Goal: Task Accomplishment & Management: Manage account settings

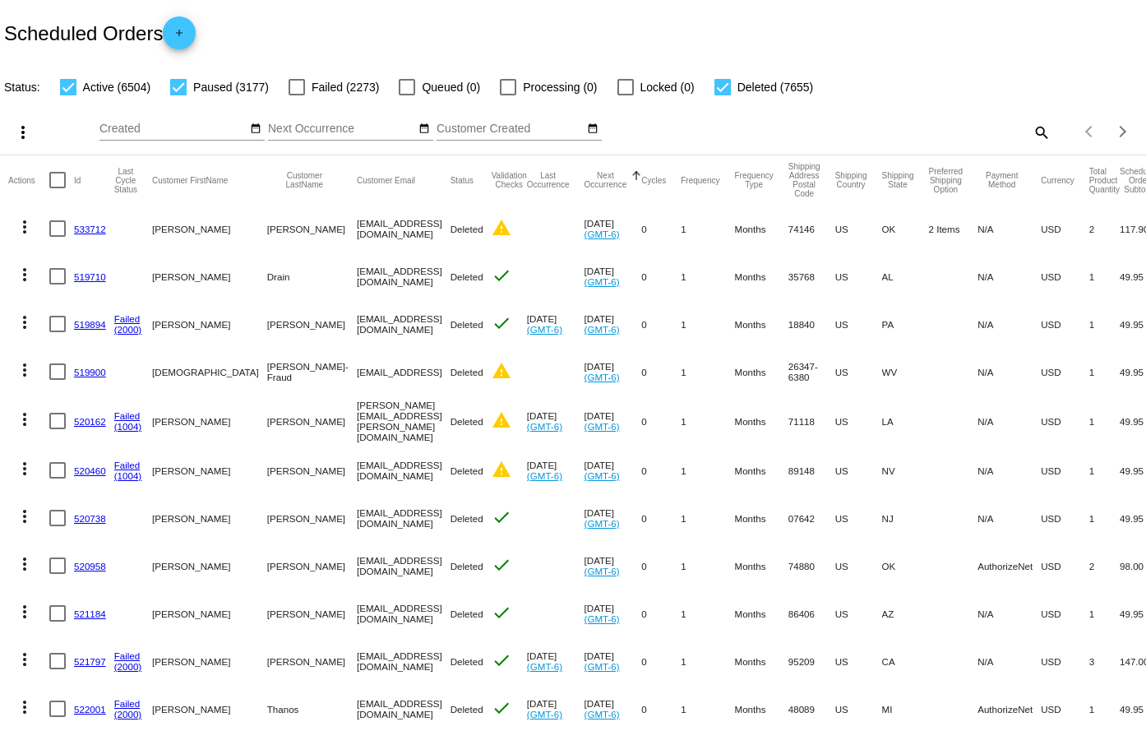
click at [1033, 141] on mat-icon "search" at bounding box center [1041, 131] width 20 height 25
click at [857, 136] on div "Search" at bounding box center [908, 125] width 285 height 32
click at [1031, 132] on mat-icon "search" at bounding box center [1041, 131] width 20 height 25
paste input "961175"
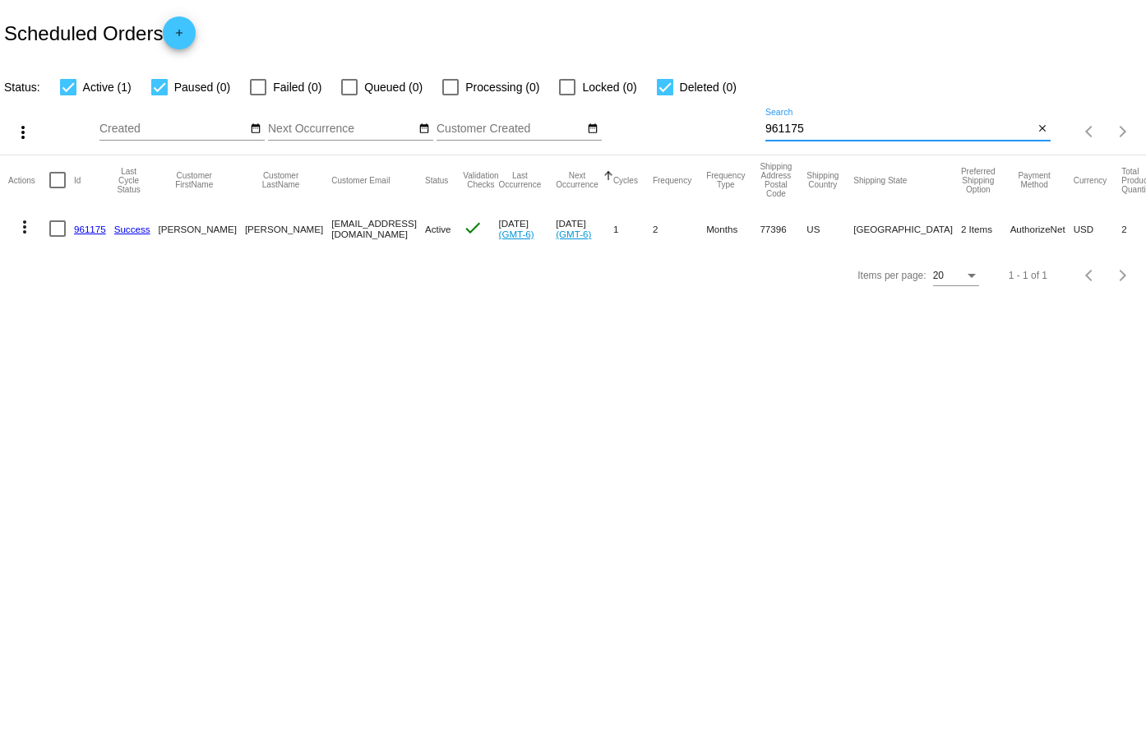
type input "961175"
click at [88, 229] on link "961175" at bounding box center [90, 229] width 32 height 11
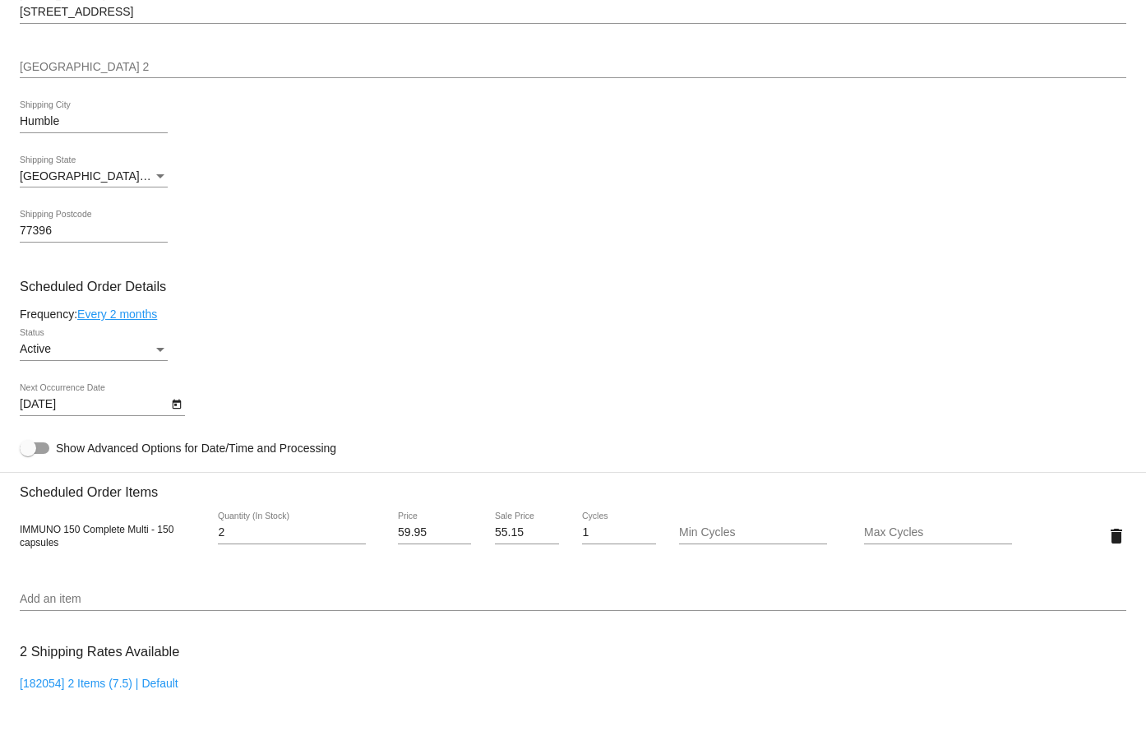
scroll to position [658, 0]
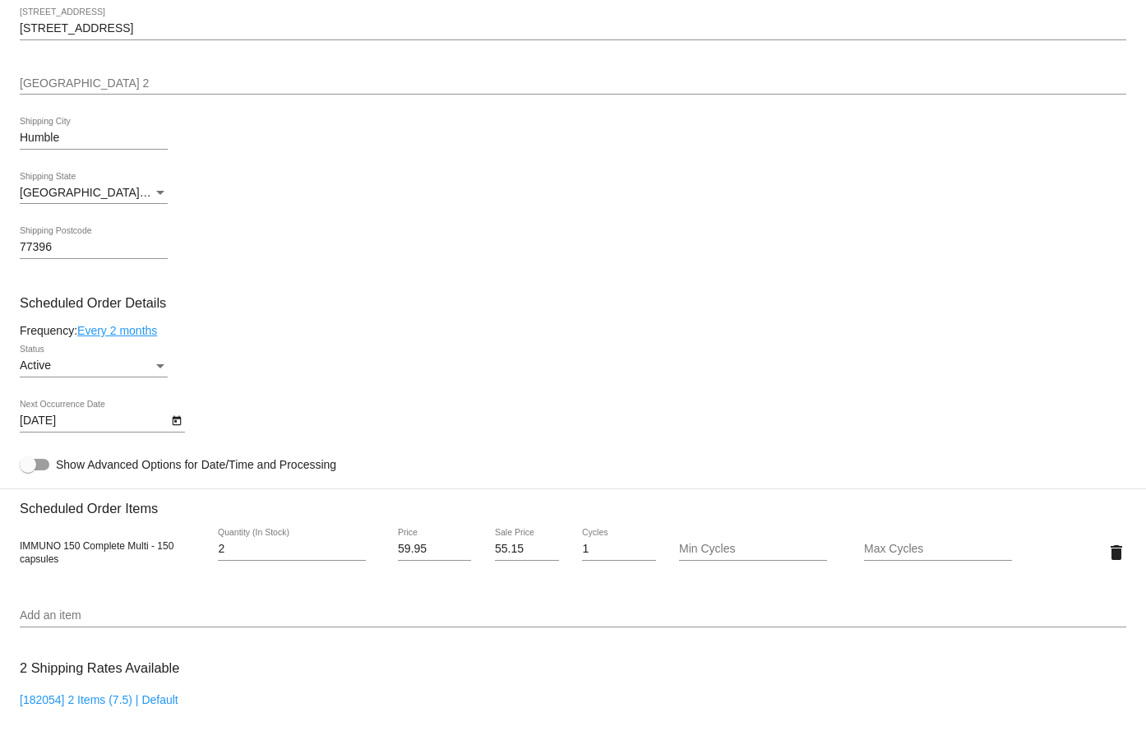
click at [119, 329] on link "Every 2 months" at bounding box center [117, 330] width 80 height 13
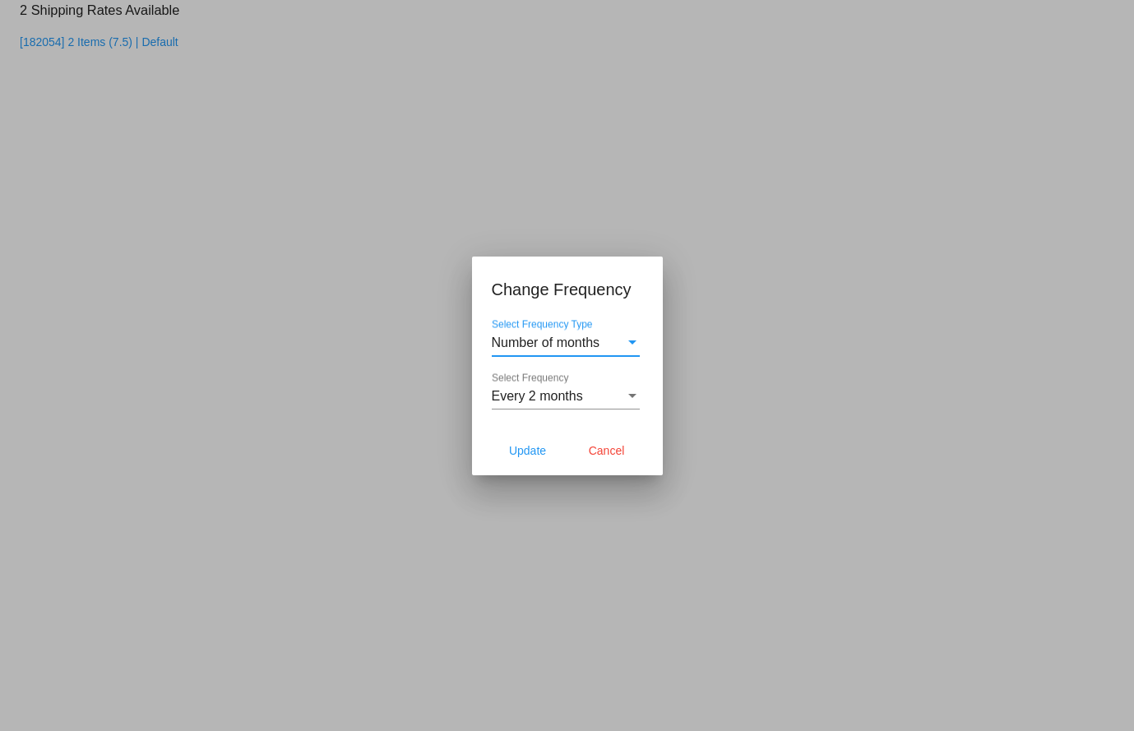
click at [525, 400] on span "Every 2 months" at bounding box center [537, 396] width 91 height 14
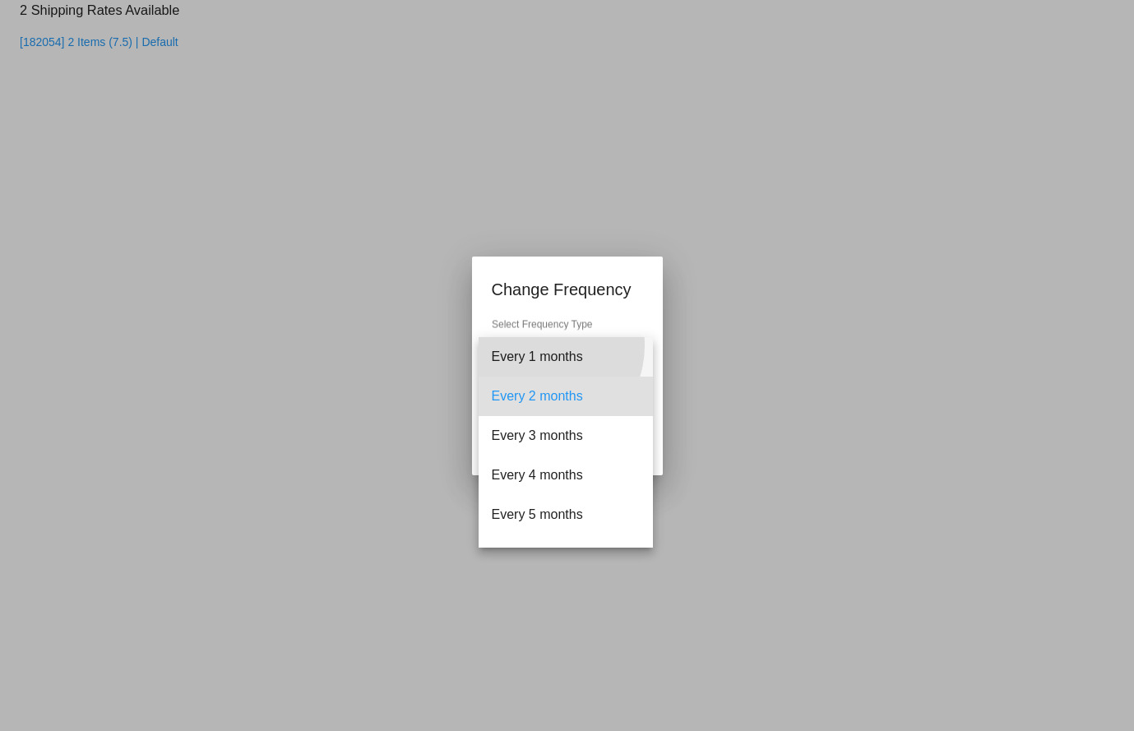
click at [539, 345] on span "Every 1 months" at bounding box center [566, 356] width 148 height 39
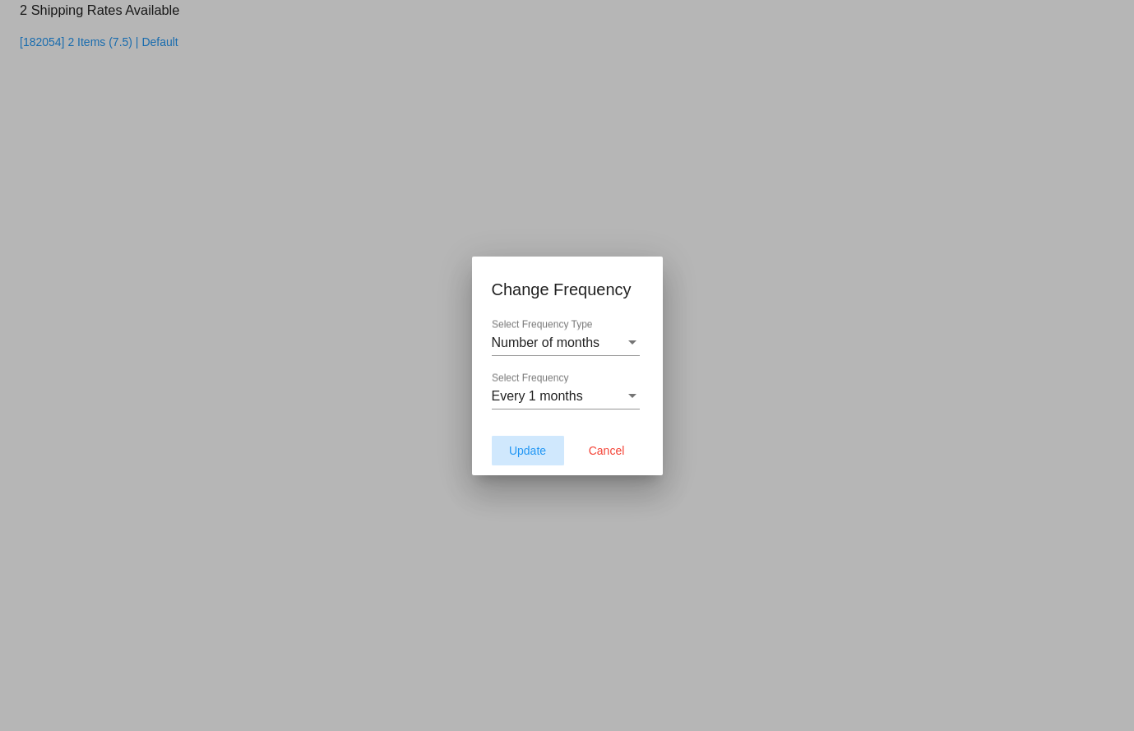
click at [516, 449] on span "Update" at bounding box center [527, 450] width 37 height 13
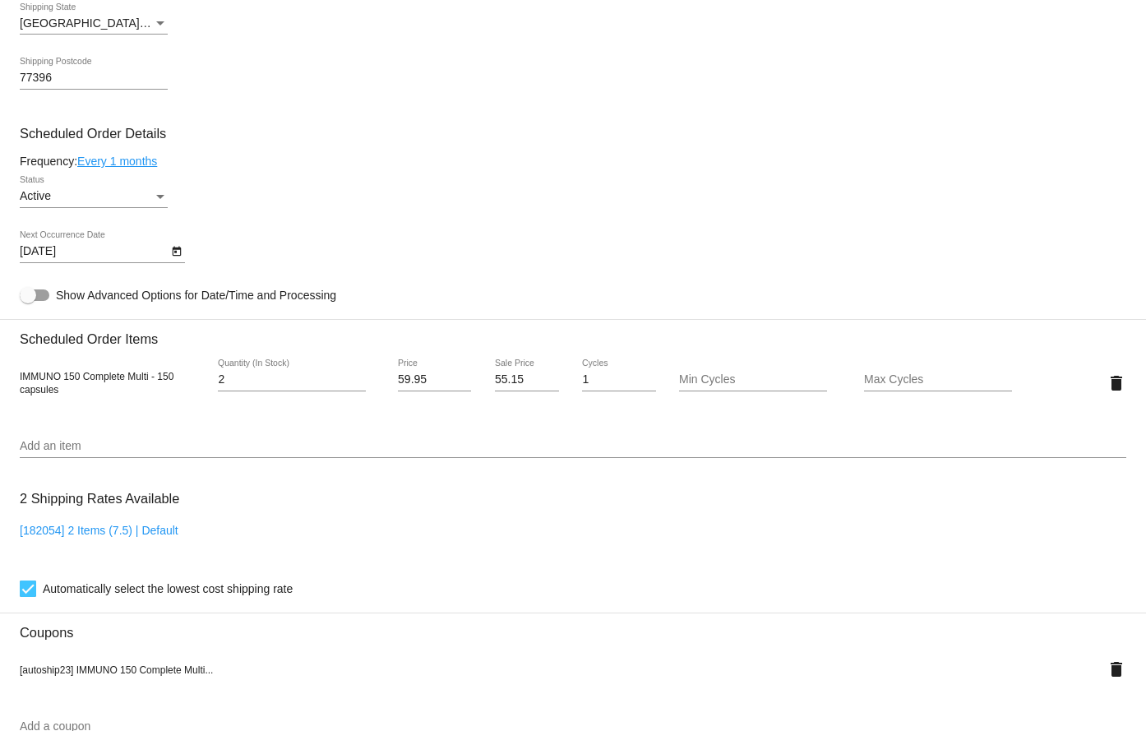
scroll to position [905, 0]
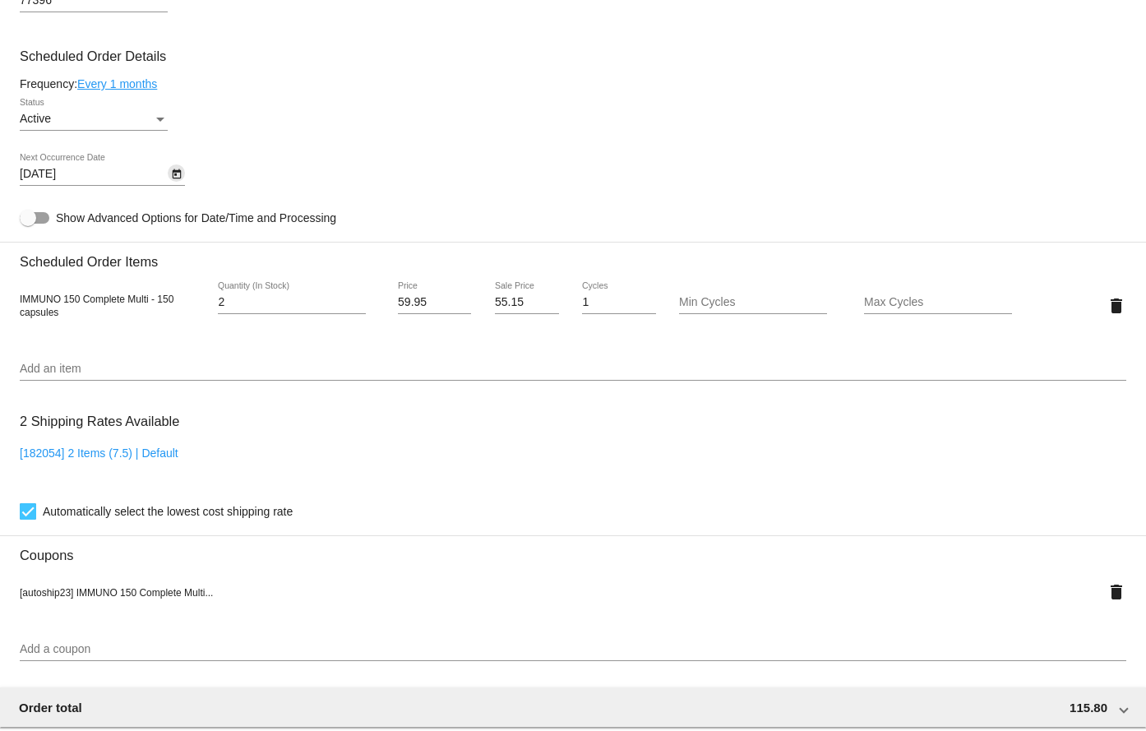
click at [171, 169] on icon "Open calendar" at bounding box center [177, 174] width 12 height 20
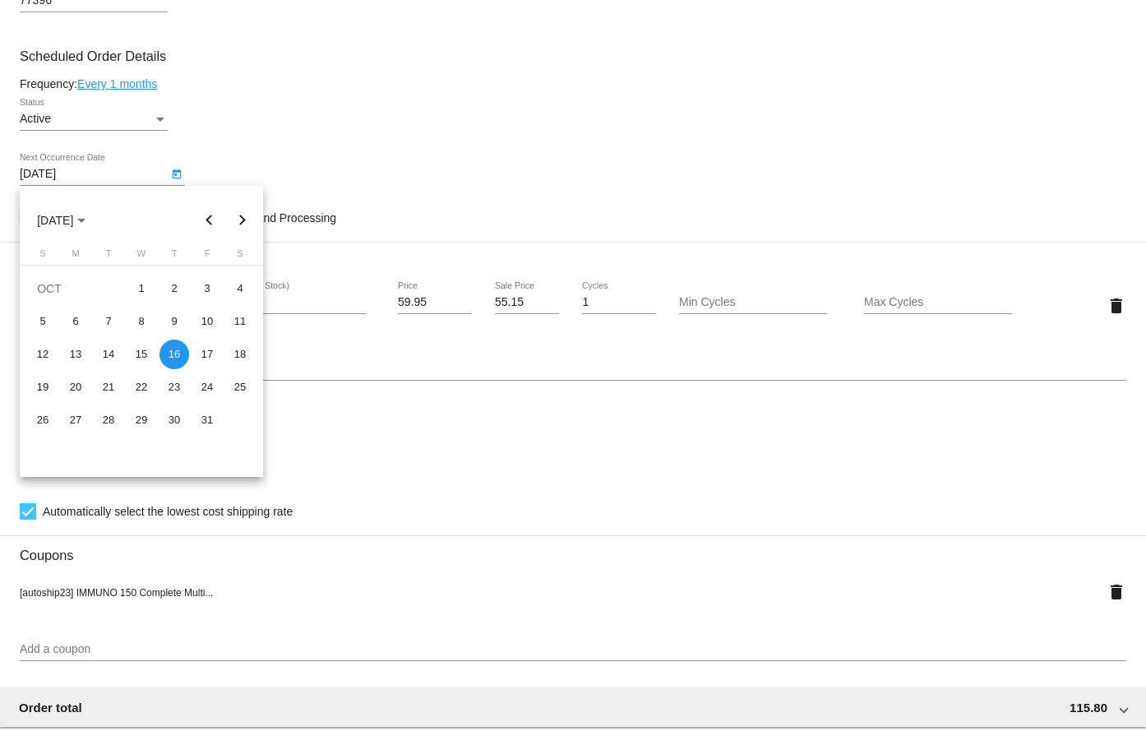
click at [207, 214] on button "Previous month" at bounding box center [209, 220] width 33 height 33
click at [141, 388] on div "17" at bounding box center [142, 388] width 30 height 30
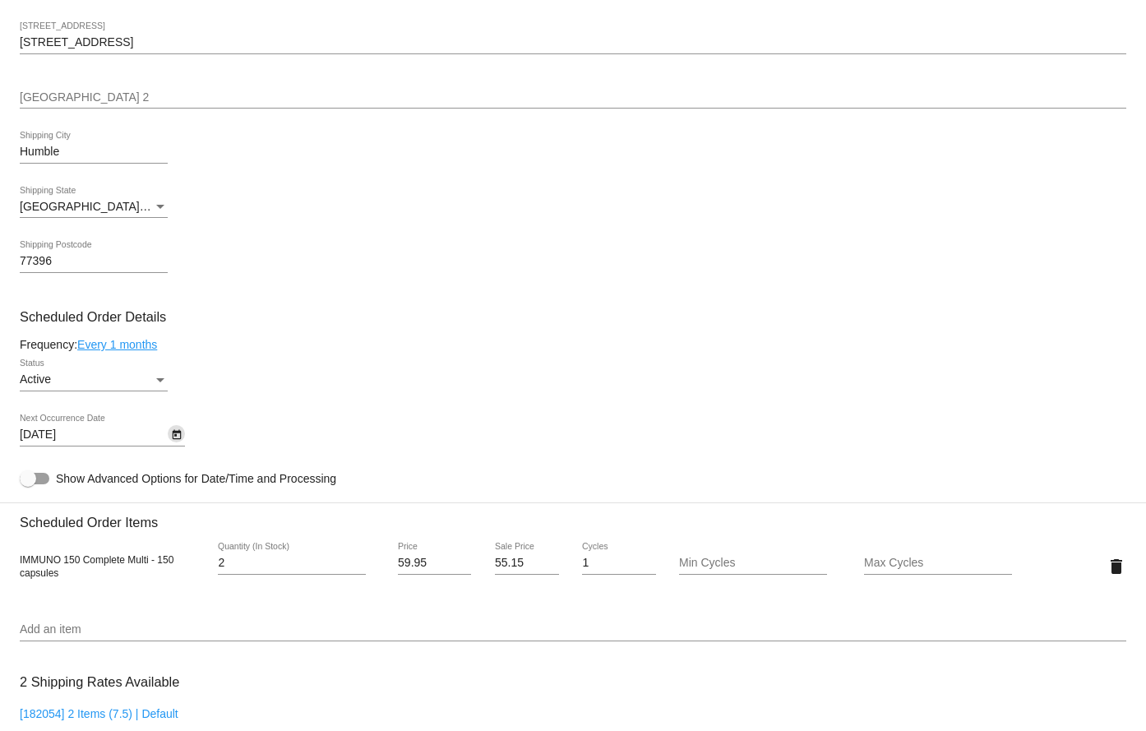
scroll to position [658, 0]
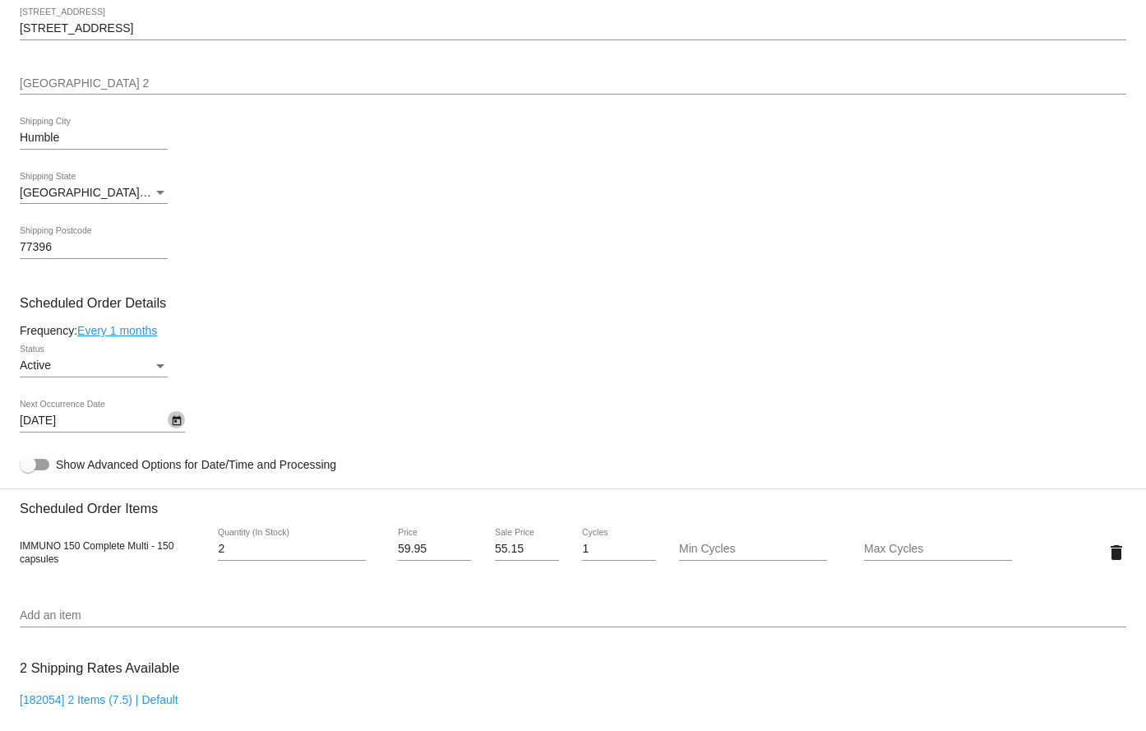
click at [176, 417] on icon "Open calendar" at bounding box center [176, 421] width 9 height 10
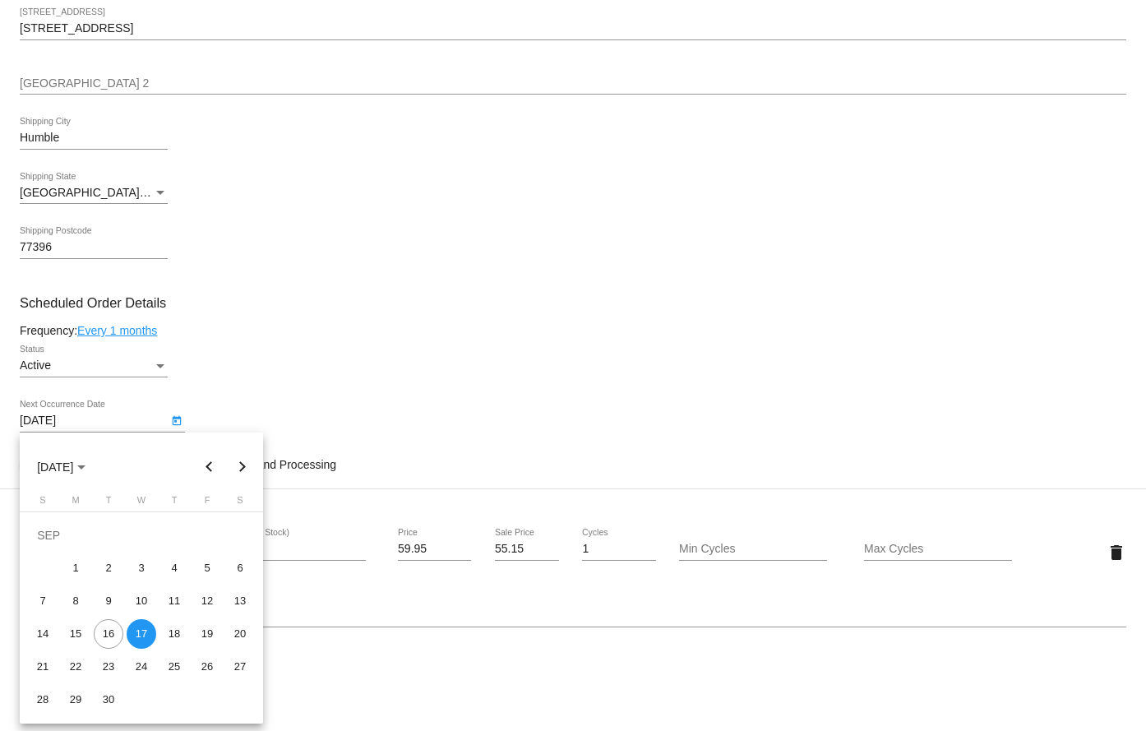
click at [107, 639] on div "16" at bounding box center [109, 634] width 30 height 30
type input "[DATE]"
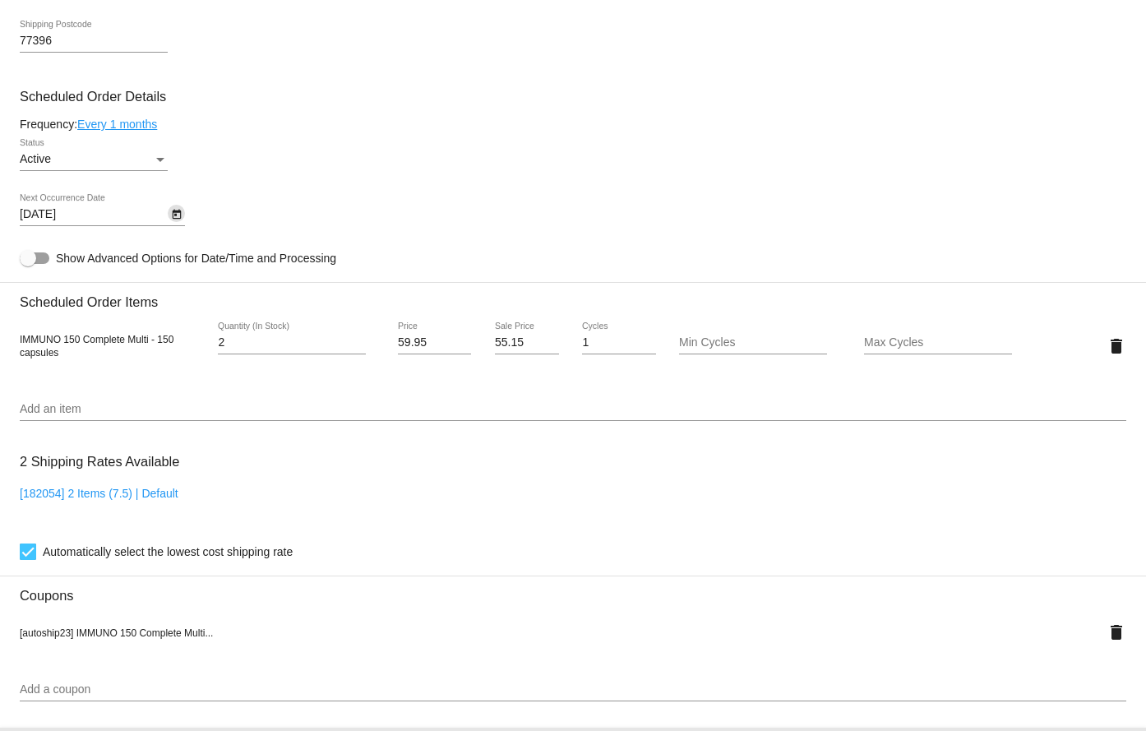
scroll to position [1320, 0]
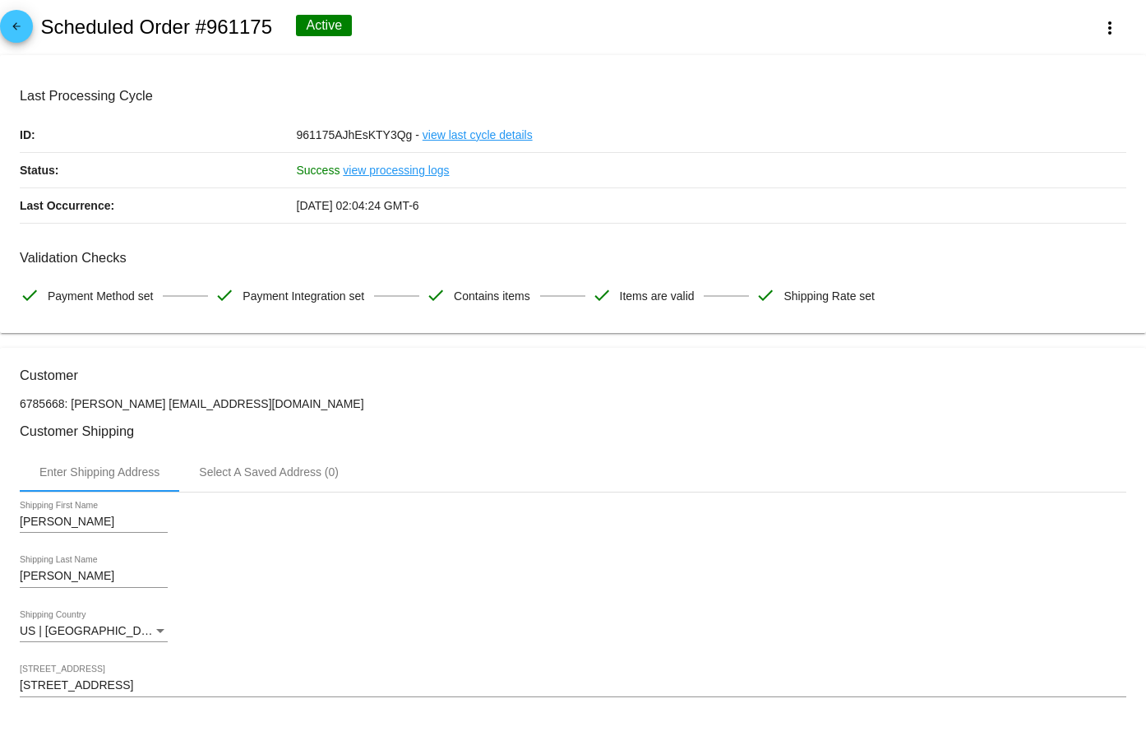
scroll to position [0, 0]
click at [19, 24] on mat-icon "arrow_back" at bounding box center [17, 31] width 20 height 20
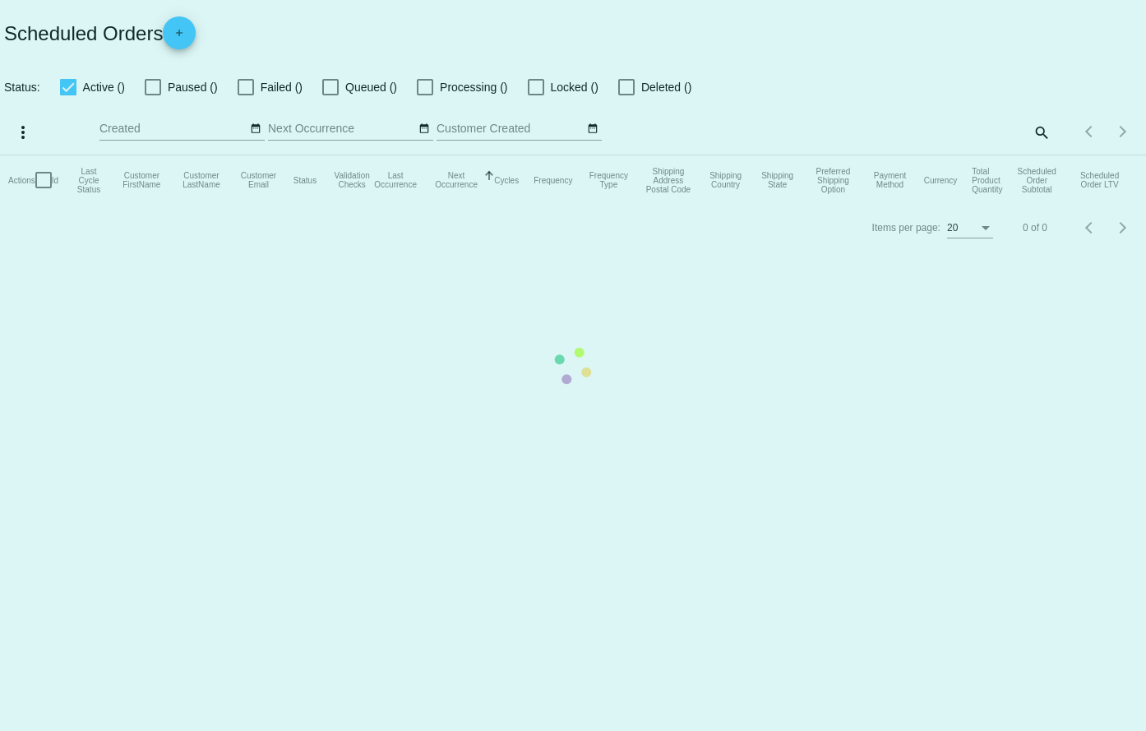
checkbox input "true"
